Goal: Task Accomplishment & Management: Manage account settings

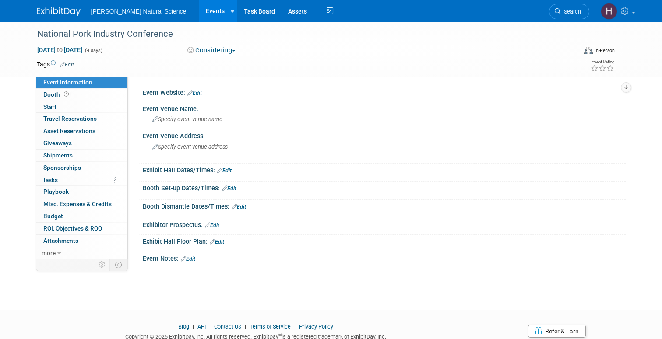
click at [56, 12] on img at bounding box center [59, 11] width 44 height 9
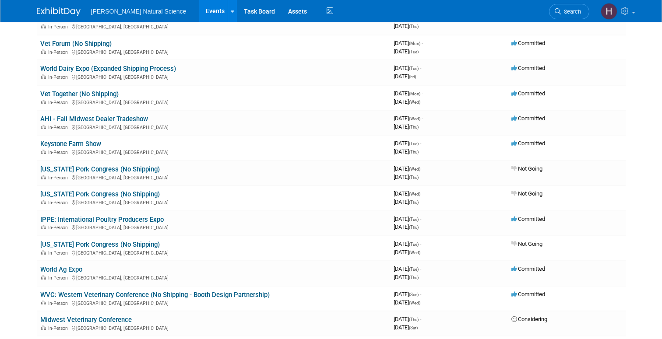
scroll to position [136, 0]
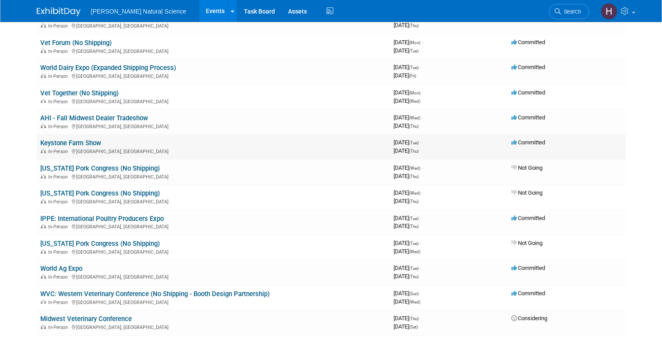
click at [96, 144] on link "Keystone Farm Show" at bounding box center [70, 143] width 61 height 8
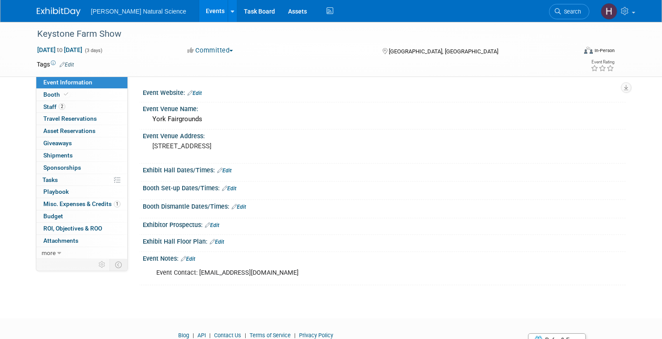
click at [237, 50] on button "Committed" at bounding box center [210, 50] width 52 height 9
click at [231, 88] on link "Not Going" at bounding box center [219, 89] width 69 height 12
click at [57, 10] on img at bounding box center [59, 11] width 44 height 9
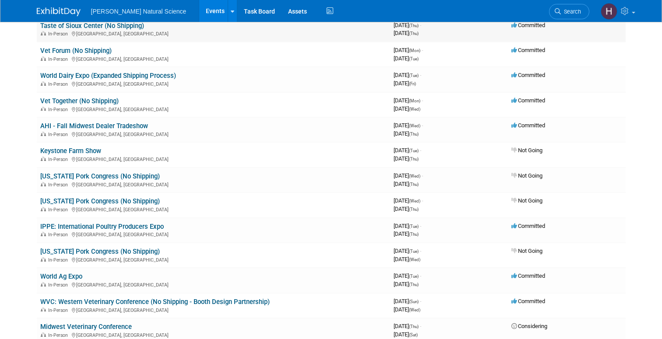
scroll to position [129, 0]
click at [88, 148] on link "Keystone Farm Show" at bounding box center [70, 151] width 61 height 8
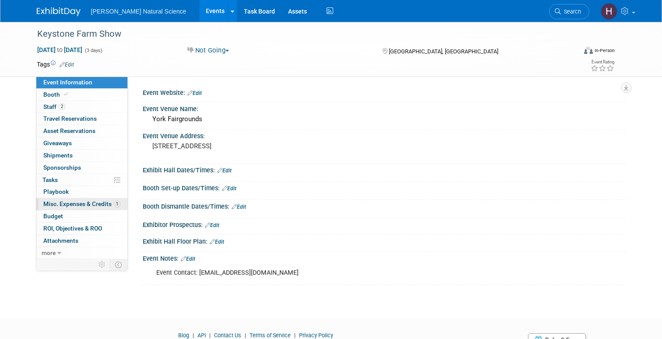
click at [81, 204] on span "Misc. Expenses & Credits 1" at bounding box center [81, 204] width 77 height 7
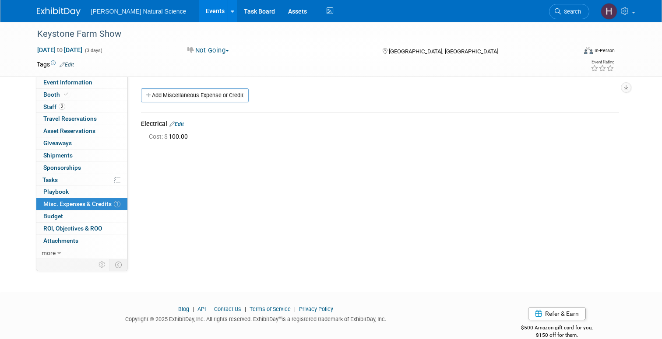
click at [64, 11] on img at bounding box center [59, 11] width 44 height 9
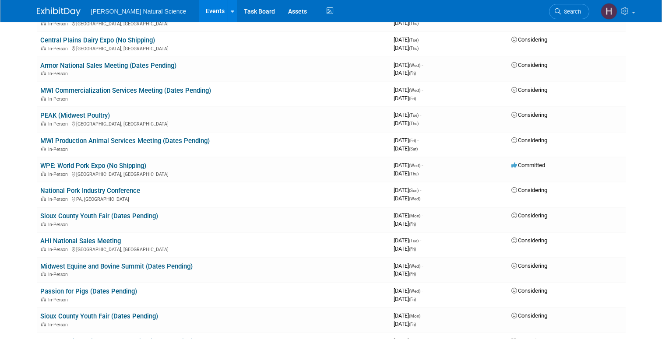
scroll to position [491, 0]
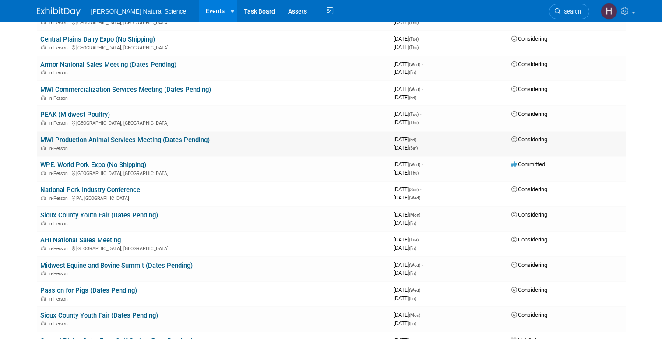
click at [152, 139] on link "MWI Production Animal Services Meeting (Dates Pending)" at bounding box center [124, 140] width 169 height 8
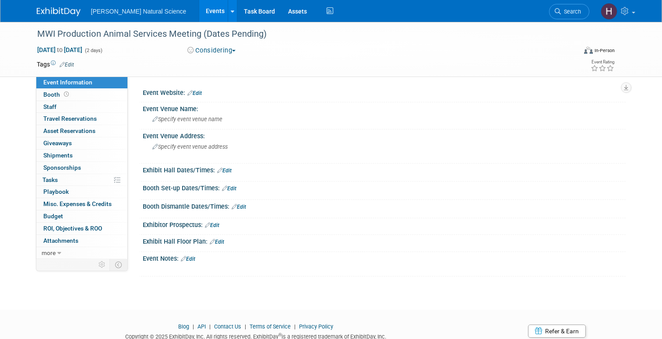
click at [231, 47] on button "Considering" at bounding box center [211, 50] width 55 height 9
click at [224, 84] on link "Not Going" at bounding box center [219, 89] width 69 height 12
click at [60, 9] on img at bounding box center [59, 11] width 44 height 9
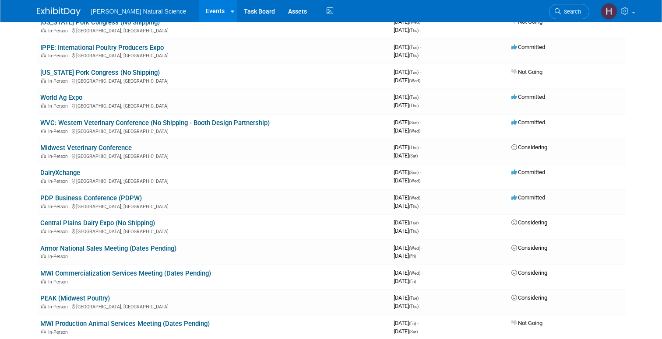
scroll to position [316, 0]
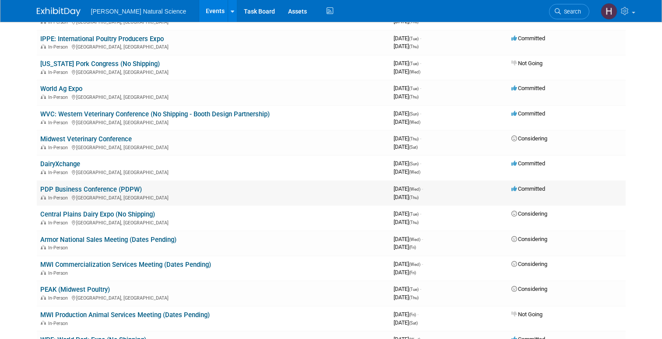
click at [102, 190] on link "PDP Business Conference (PDPW)" at bounding box center [91, 190] width 102 height 8
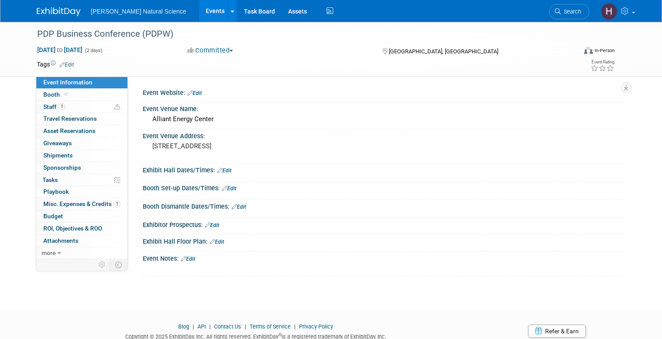
click at [235, 47] on button "Committed" at bounding box center [210, 50] width 52 height 9
click at [224, 91] on link "Not Going" at bounding box center [219, 89] width 69 height 12
click at [64, 7] on img at bounding box center [59, 11] width 44 height 9
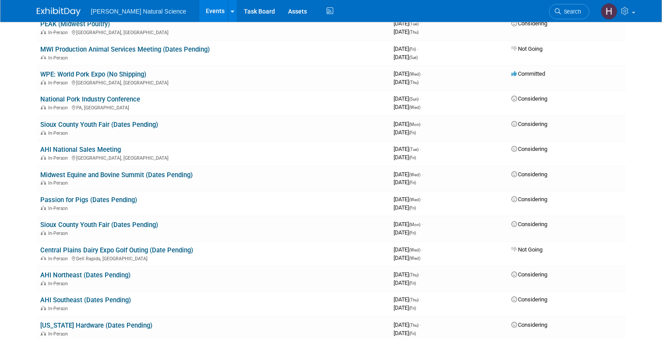
scroll to position [584, 0]
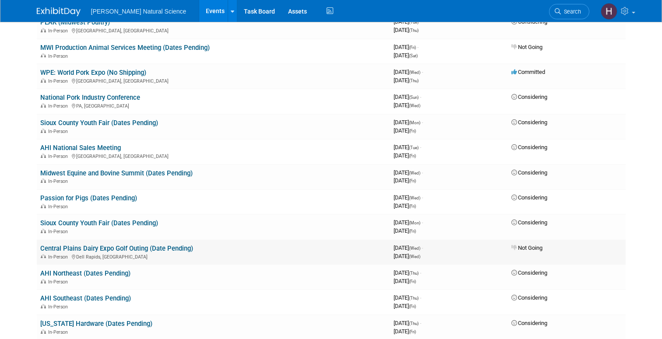
click at [176, 250] on link "Central Plains Dairy Expo Golf Outing (Date Pending)" at bounding box center [116, 249] width 153 height 8
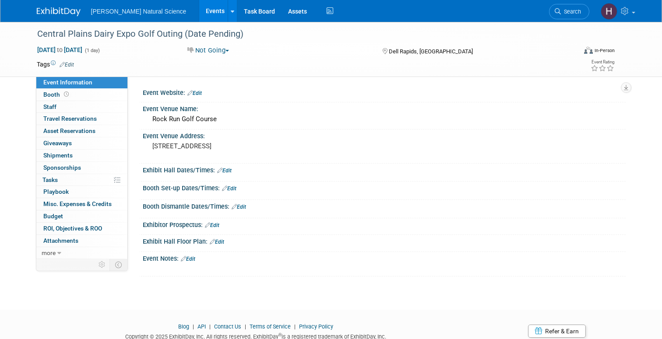
click at [69, 63] on link "Edit" at bounding box center [67, 65] width 14 height 6
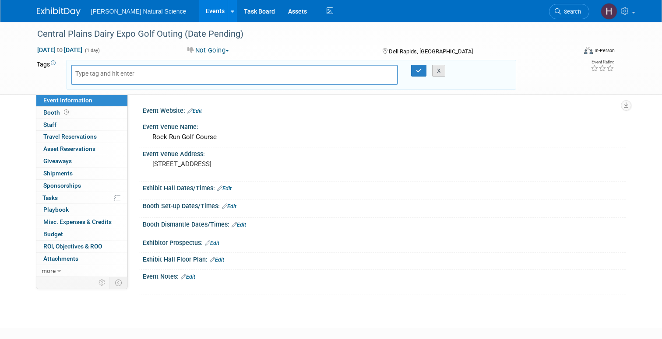
click at [438, 68] on button "X" at bounding box center [439, 71] width 14 height 12
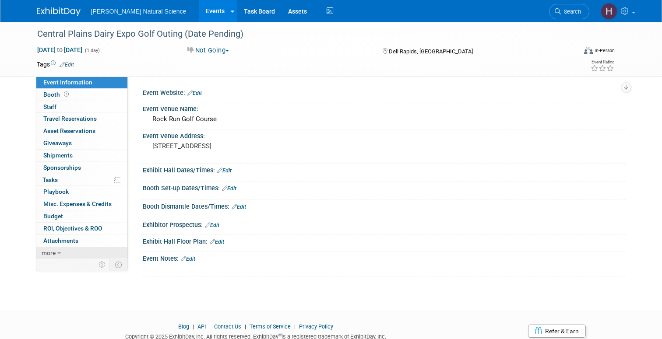
click at [56, 252] on link "more" at bounding box center [81, 253] width 91 height 12
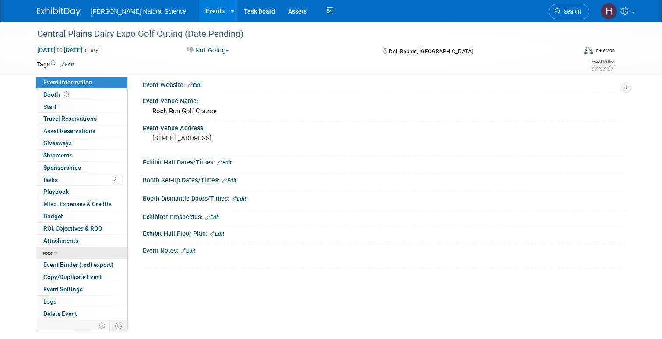
scroll to position [8, 0]
click at [63, 314] on span "Delete Event" at bounding box center [60, 314] width 34 height 7
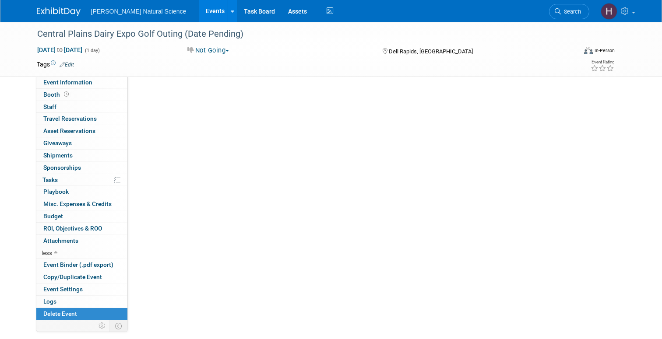
scroll to position [0, 0]
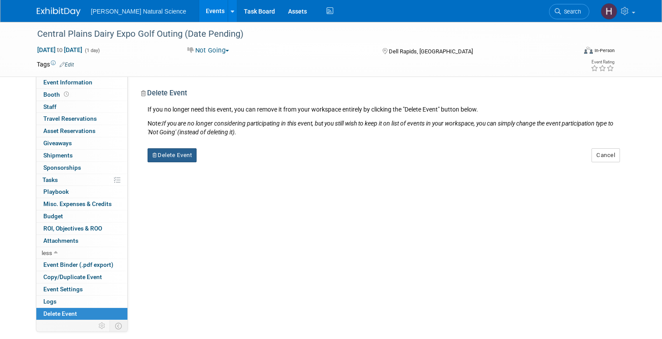
click at [167, 158] on button "Delete Event" at bounding box center [172, 155] width 49 height 14
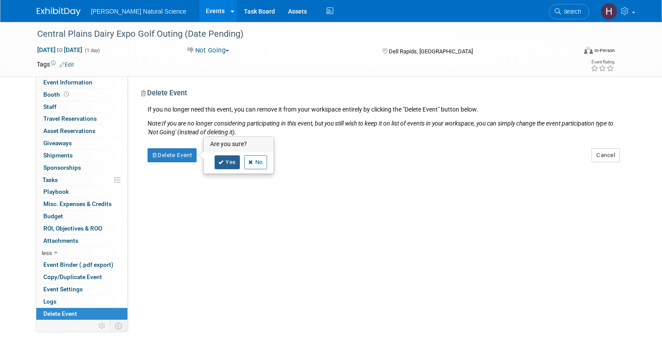
click at [224, 163] on link "Yes" at bounding box center [227, 162] width 25 height 14
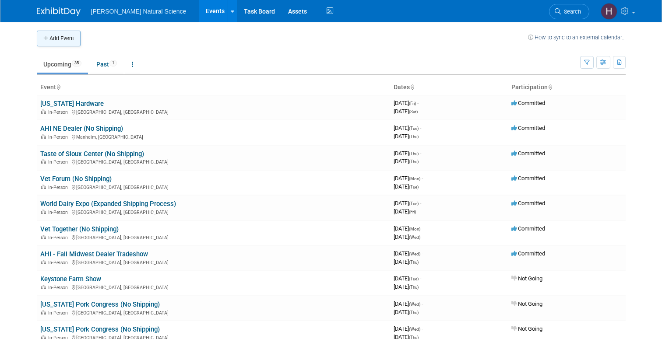
click at [67, 39] on button "Add Event" at bounding box center [59, 39] width 44 height 16
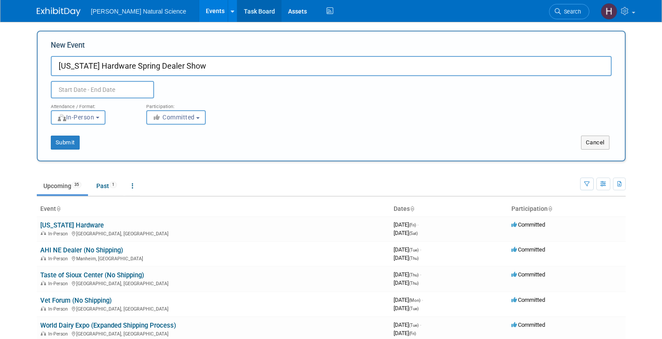
type input "[US_STATE] Hardware Spring Dealer Show"
click at [119, 88] on input "text" at bounding box center [102, 90] width 103 height 18
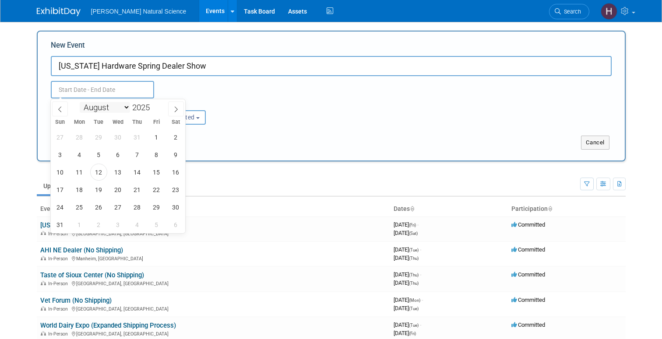
click at [122, 108] on select "January February March April May June July August September October November De…" at bounding box center [105, 107] width 50 height 11
select select "1"
click at [155, 103] on span at bounding box center [153, 104] width 6 height 5
type input "2026"
click at [139, 154] on span "12" at bounding box center [137, 154] width 17 height 17
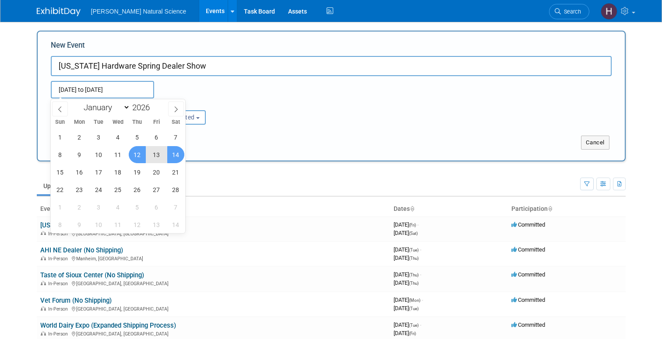
click at [176, 159] on span "14" at bounding box center [175, 154] width 17 height 17
type input "[DATE] to [DATE]"
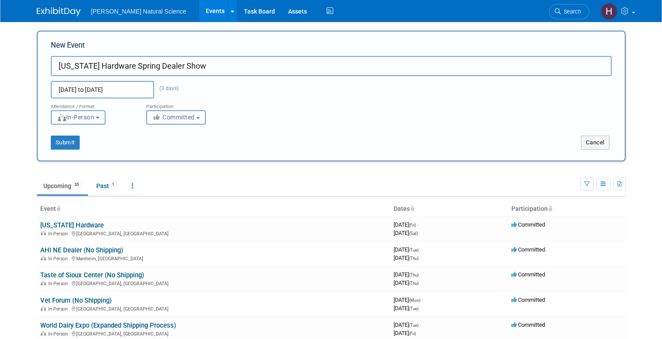
click at [180, 122] on button "Committed" at bounding box center [176, 117] width 60 height 14
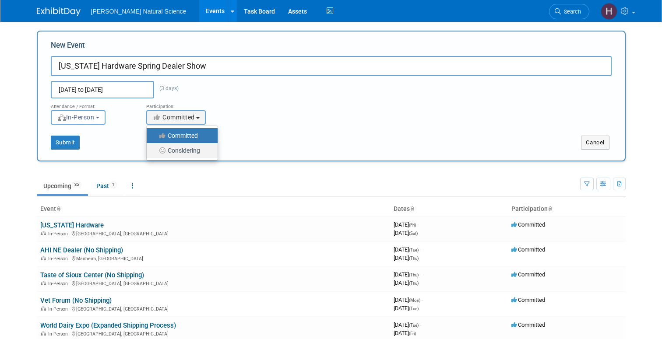
click at [182, 147] on label "Considering" at bounding box center [180, 150] width 58 height 11
click at [155, 148] on input "Considering" at bounding box center [152, 151] width 6 height 6
select select "2"
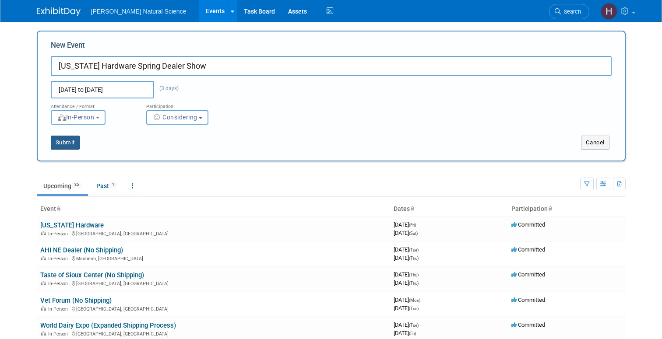
click at [69, 141] on button "Submit" at bounding box center [65, 143] width 29 height 14
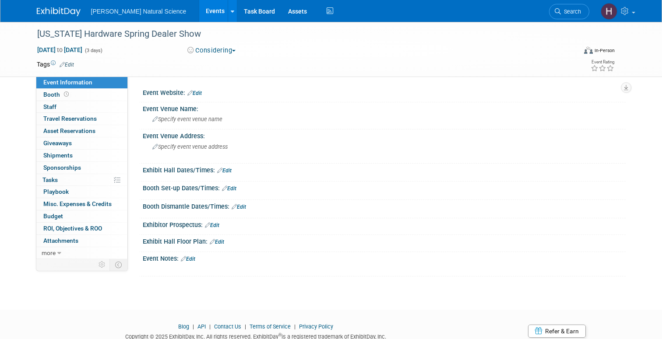
click at [192, 259] on link "Edit" at bounding box center [188, 259] width 14 height 6
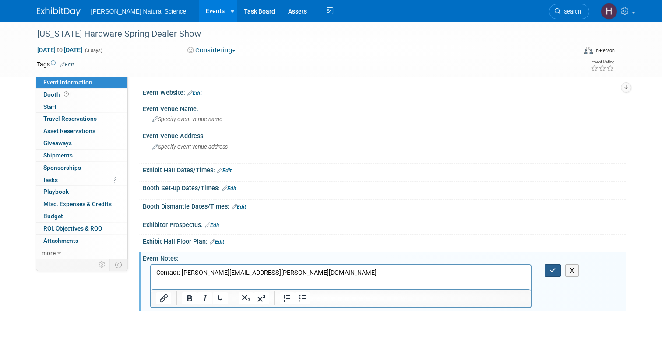
click at [552, 272] on icon "button" at bounding box center [553, 271] width 7 height 6
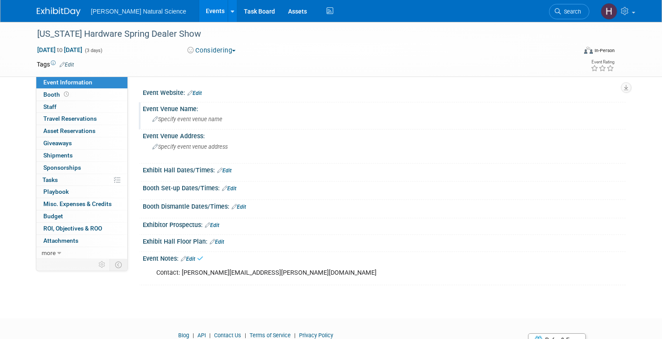
click at [211, 118] on span "Specify event venue name" at bounding box center [187, 119] width 70 height 7
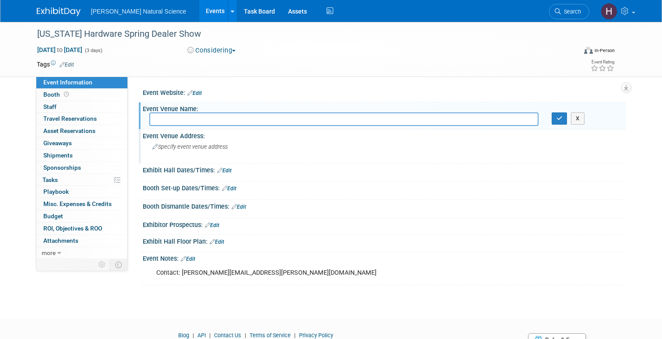
paste input "[GEOGRAPHIC_DATA]"
type input "[GEOGRAPHIC_DATA]"
click at [558, 121] on button "button" at bounding box center [560, 119] width 16 height 12
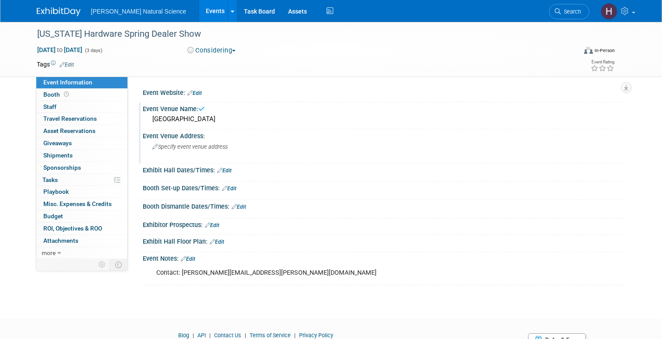
click at [211, 148] on span "Specify event venue address" at bounding box center [189, 147] width 75 height 7
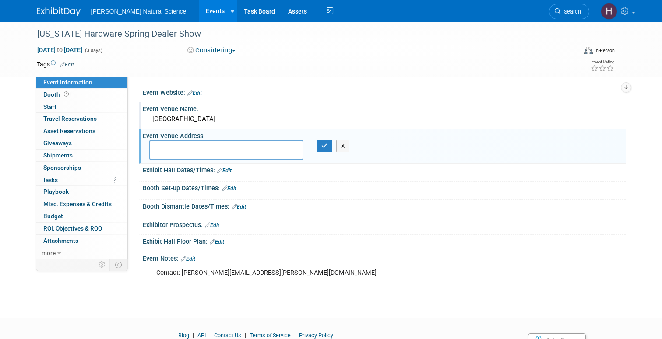
paste textarea "[STREET_ADDRESS][US_STATE]"
type textarea "[STREET_ADDRESS][US_STATE]"
click at [320, 147] on button "button" at bounding box center [325, 146] width 16 height 12
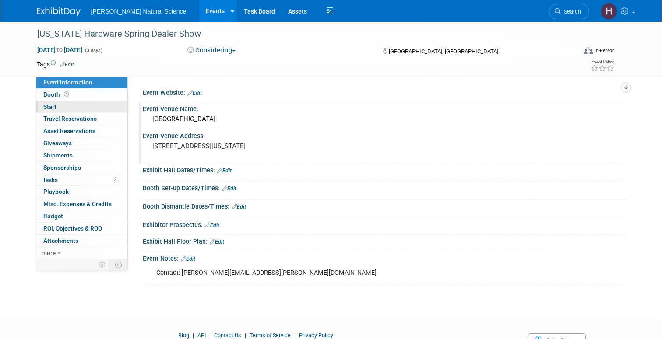
click at [87, 107] on link "0 Staff 0" at bounding box center [81, 107] width 91 height 12
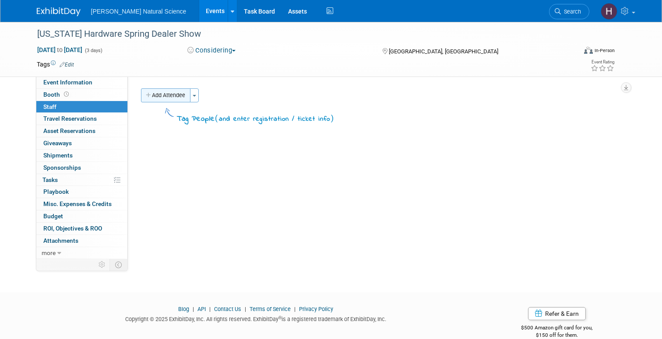
click at [172, 95] on button "Add Attendee" at bounding box center [165, 95] width 49 height 14
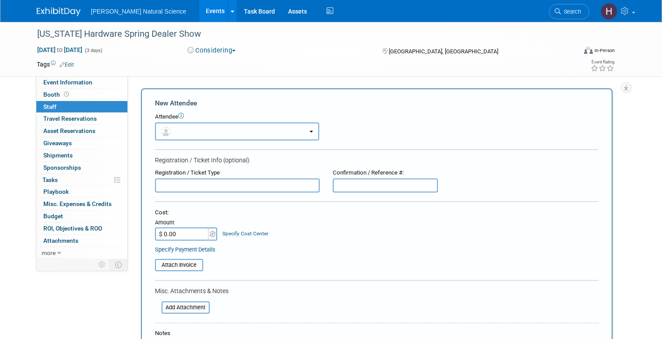
click at [224, 134] on button "button" at bounding box center [237, 132] width 164 height 18
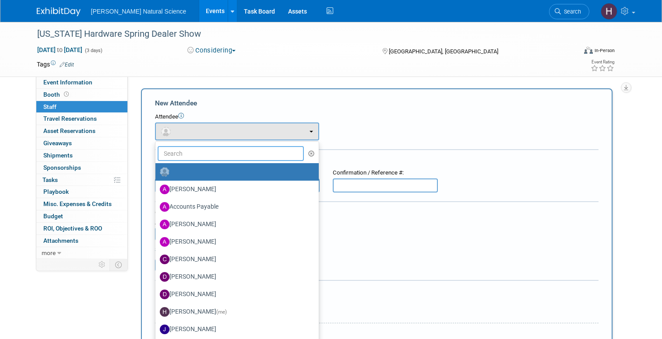
click at [213, 155] on input "text" at bounding box center [231, 153] width 147 height 15
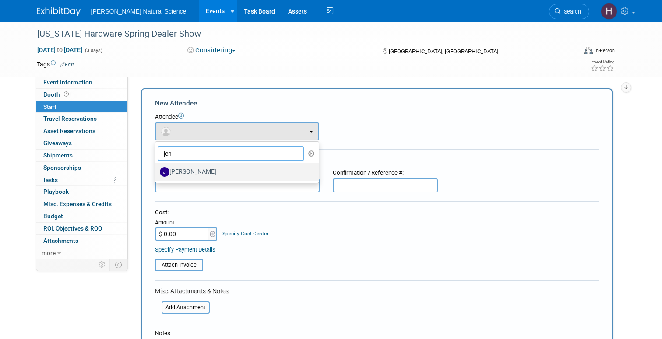
type input "jen"
click at [221, 173] on label "[PERSON_NAME]" at bounding box center [235, 172] width 150 height 14
click at [157, 173] on input "[PERSON_NAME]" at bounding box center [154, 171] width 6 height 6
select select "34f1b98b-be4b-40ad-b3c0-7a4134ed1557"
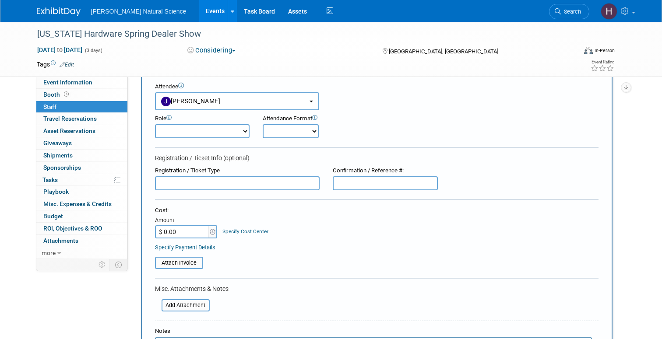
scroll to position [32, 0]
click at [238, 127] on select "Demonstrator Host Planner Presenter Sales Representative Set-up/Dismantle Crew …" at bounding box center [202, 130] width 95 height 14
select select "4"
click at [300, 126] on select "Onsite Remote" at bounding box center [291, 130] width 56 height 14
select select "1"
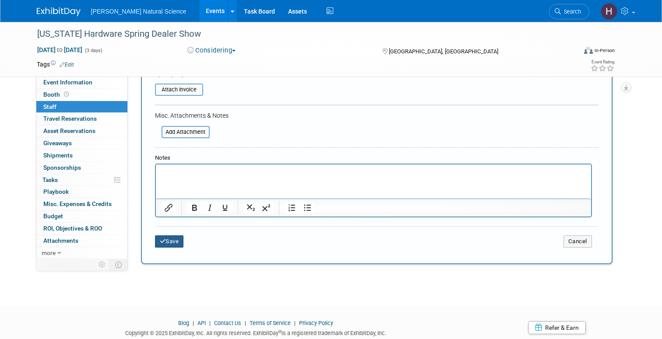
click at [173, 244] on button "Save" at bounding box center [169, 242] width 29 height 12
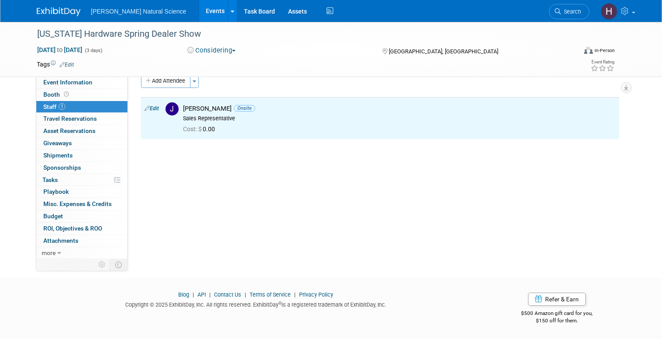
scroll to position [0, 0]
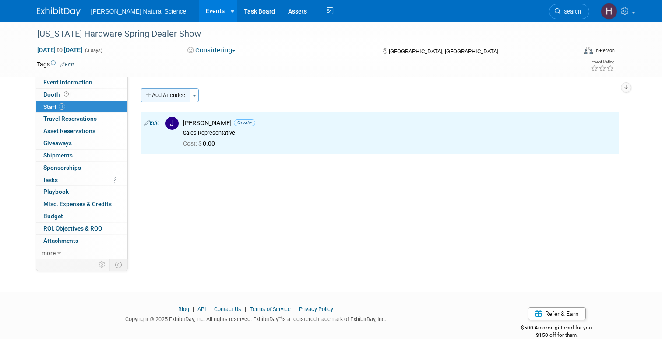
click at [171, 100] on button "Add Attendee" at bounding box center [165, 95] width 49 height 14
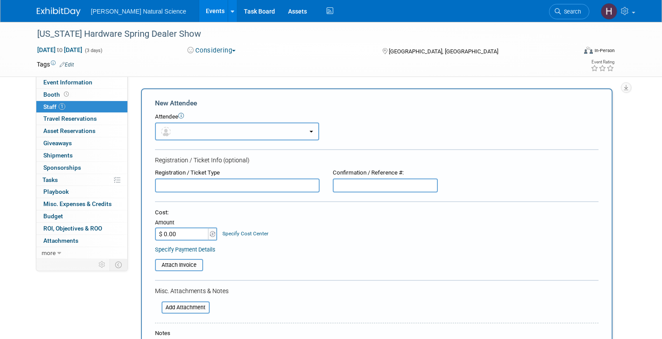
click at [211, 127] on button "button" at bounding box center [237, 132] width 164 height 18
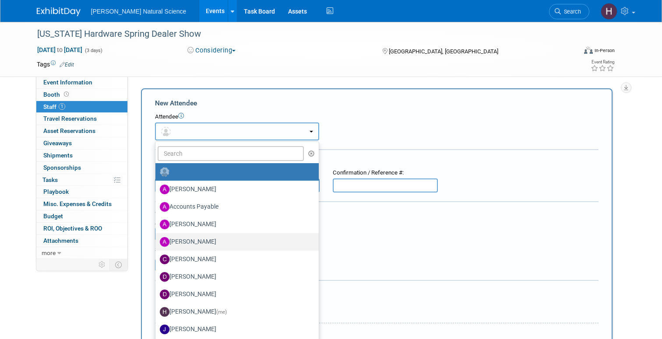
scroll to position [7, 0]
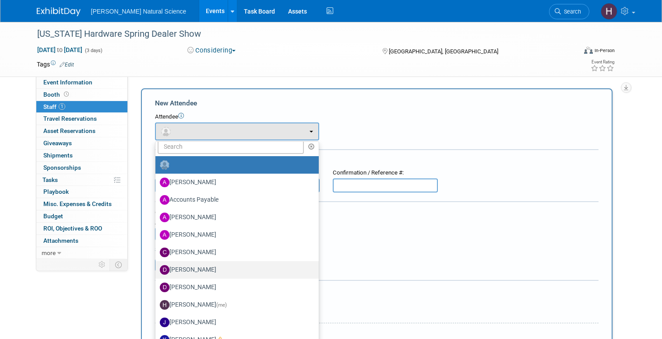
click at [210, 272] on label "Dillon Brookshire" at bounding box center [235, 270] width 150 height 14
click at [157, 272] on input "Dillon Brookshire" at bounding box center [154, 269] width 6 height 6
select select "1b07f028-e90b-4136-a9fb-5a8c6e1e6c49"
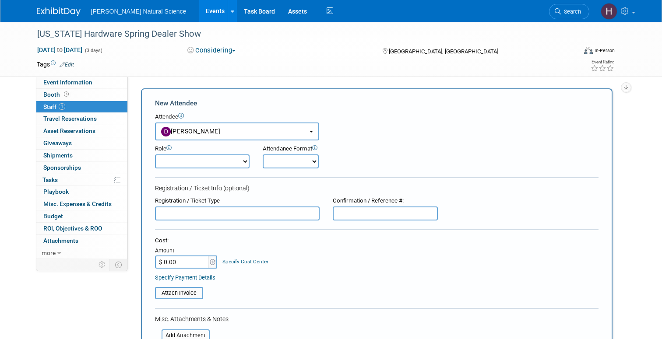
click at [212, 164] on select "Demonstrator Host Planner Presenter Sales Representative Set-up/Dismantle Crew …" at bounding box center [202, 162] width 95 height 14
select select "4"
click at [286, 159] on select "Onsite Remote" at bounding box center [291, 162] width 56 height 14
select select "1"
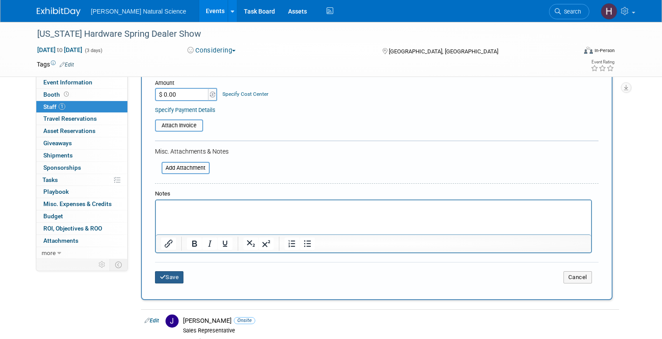
click at [169, 281] on button "Save" at bounding box center [169, 278] width 29 height 12
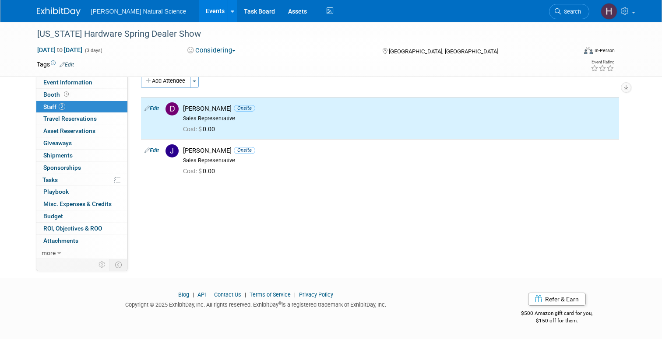
scroll to position [0, 0]
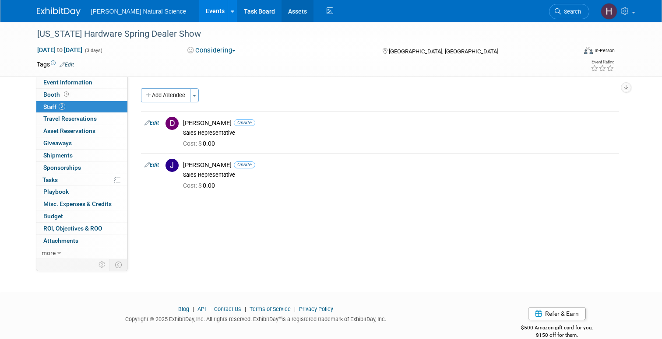
click at [282, 11] on link "Assets" at bounding box center [298, 11] width 32 height 22
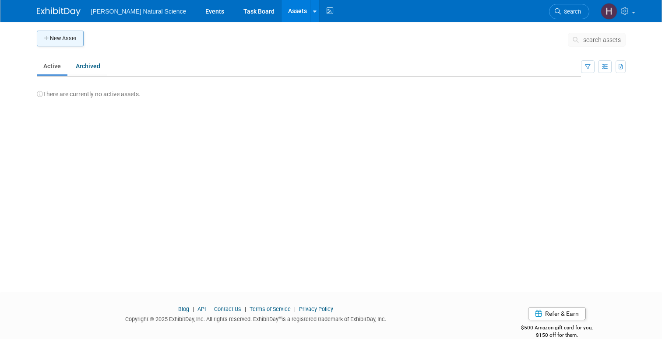
click at [68, 39] on button "New Asset" at bounding box center [60, 39] width 47 height 16
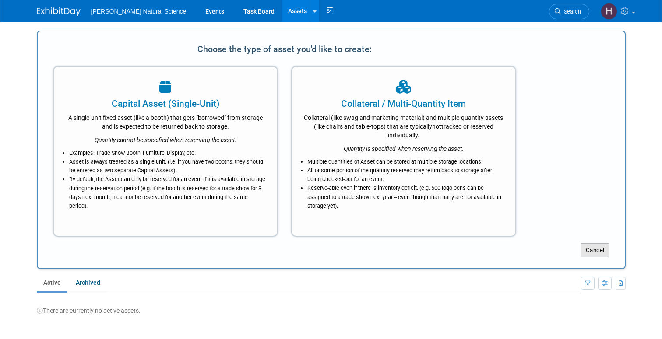
click at [593, 252] on button "Cancel" at bounding box center [595, 251] width 28 height 14
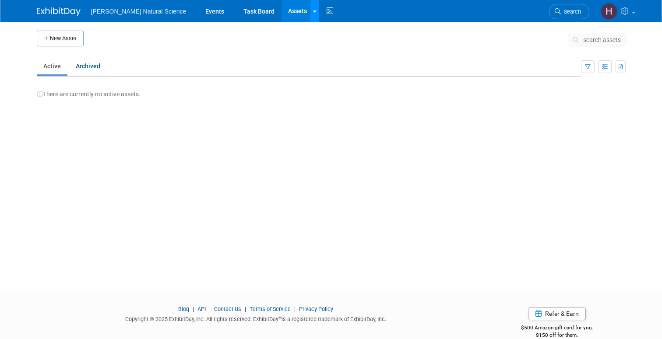
click at [310, 12] on link at bounding box center [314, 11] width 9 height 22
click at [320, 67] on link "Storage Locations" at bounding box center [350, 66] width 78 height 14
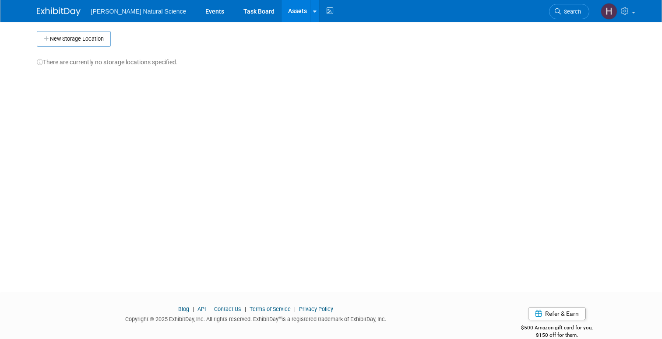
click at [48, 10] on img at bounding box center [59, 11] width 44 height 9
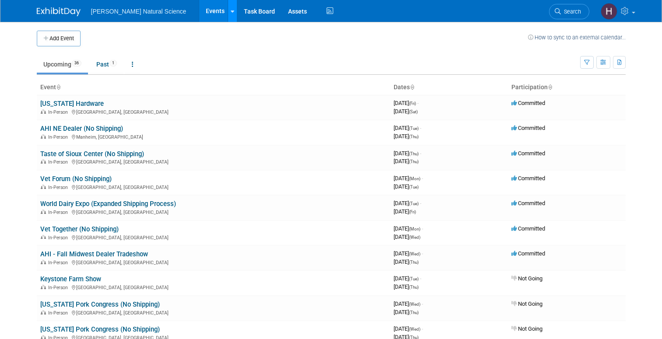
click at [231, 10] on icon at bounding box center [233, 12] width 4 height 6
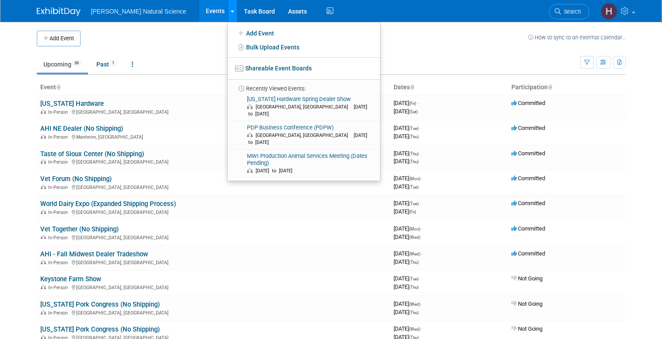
click at [231, 10] on icon at bounding box center [233, 12] width 4 height 6
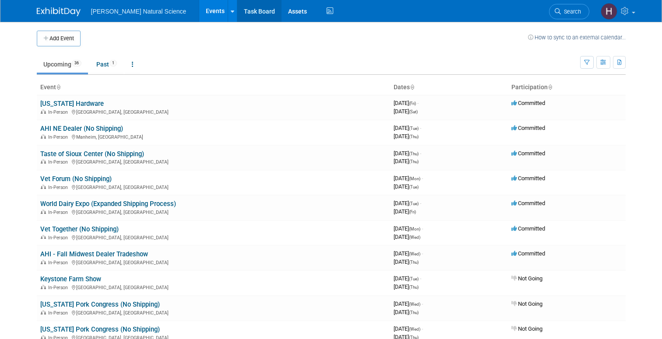
click at [240, 10] on link "Task Board" at bounding box center [259, 11] width 44 height 22
